Goal: Task Accomplishment & Management: Use online tool/utility

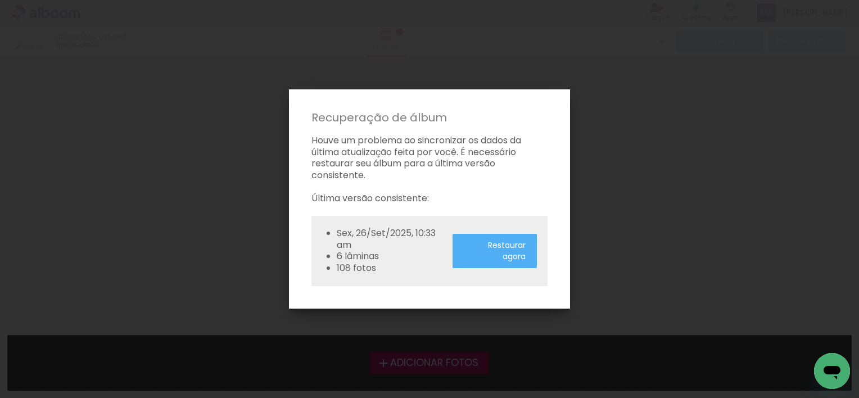
click at [0, 0] on slot "Restaurar agora" at bounding box center [0, 0] width 0 height 0
